Goal: Information Seeking & Learning: Learn about a topic

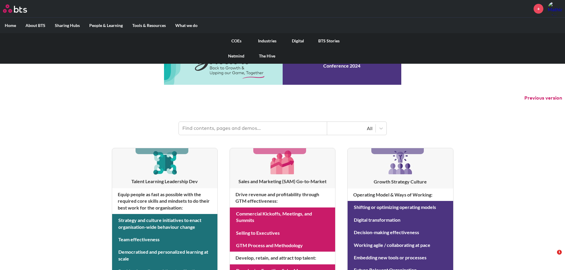
click at [236, 40] on link "COEs" at bounding box center [236, 40] width 31 height 15
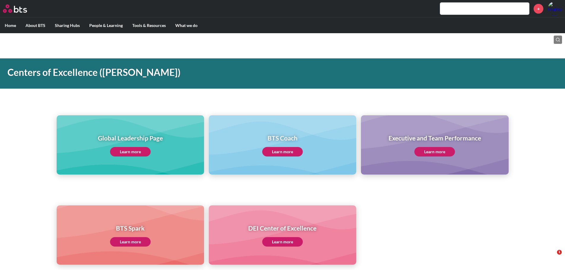
click at [280, 154] on link "Learn more" at bounding box center [282, 151] width 41 height 9
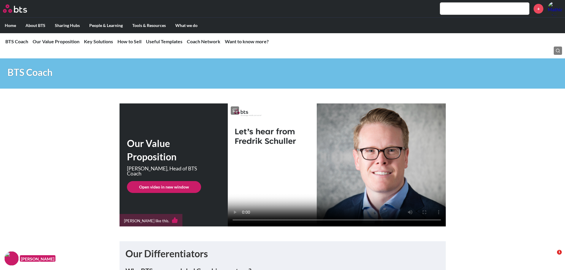
click at [479, 185] on div "Our Value Proposition [PERSON_NAME], Head of BTS Coach Open video in new window…" at bounding box center [282, 164] width 565 height 123
